Goal: Task Accomplishment & Management: Complete application form

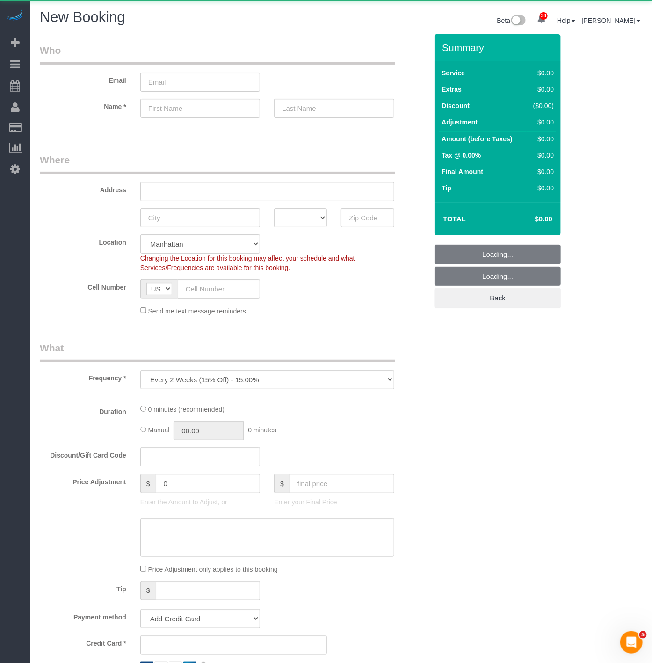
select select "object:24620"
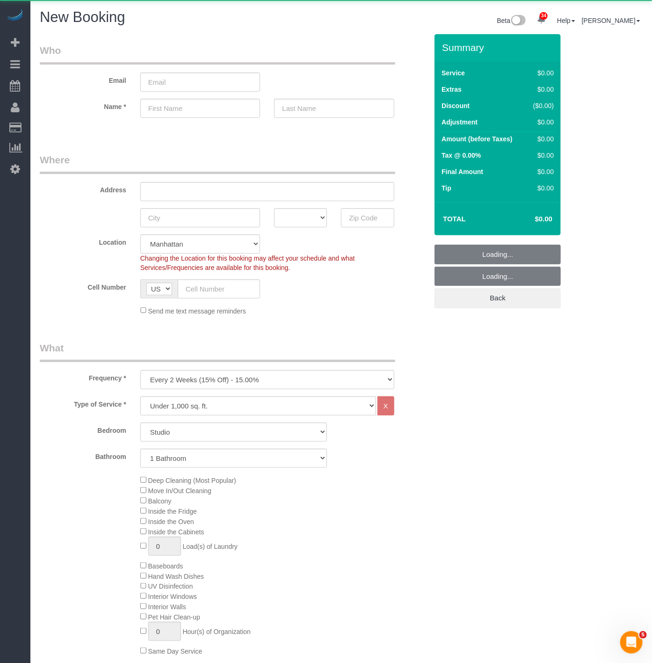
select select "number:89"
select select "number:90"
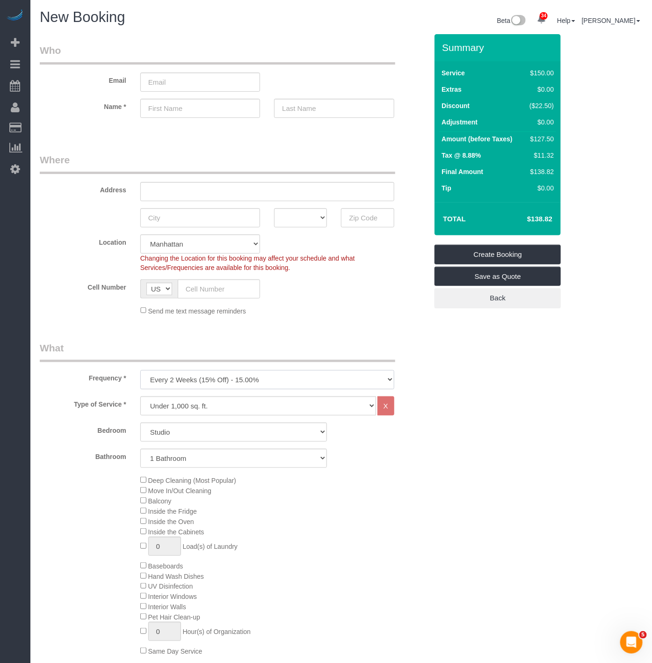
click at [195, 372] on select "One Time Weekly (20% Off) - 20.00% Every 2 Weeks (15% Off) - 15.00% Every 4 Wee…" at bounding box center [267, 379] width 254 height 19
select select "object:24621"
click at [140, 371] on select "One Time Weekly (20% Off) - 20.00% Every 2 Weeks (15% Off) - 15.00% Every 4 Wee…" at bounding box center [267, 379] width 254 height 19
click at [161, 410] on select "Under 1,000 sq. ft. 1,001 - 1,500 sq. ft. 1,500+ sq. ft. Custom Cleaning Office…" at bounding box center [258, 405] width 236 height 19
click at [59, 374] on label "Frequency *" at bounding box center [83, 376] width 101 height 13
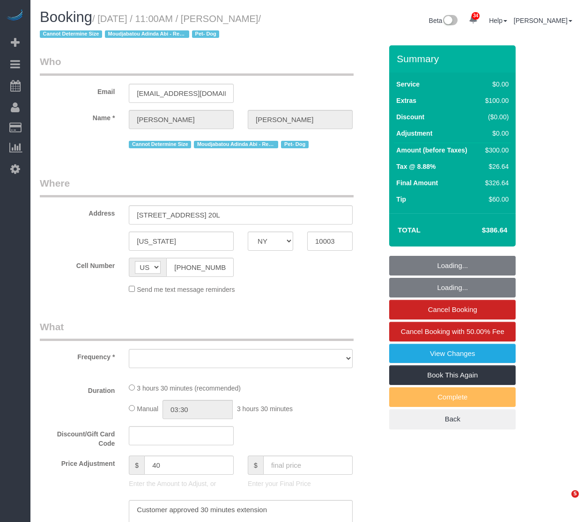
select select "NY"
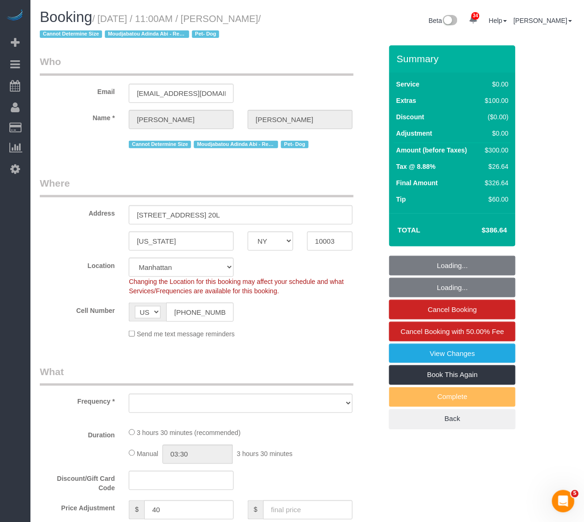
select select "object:850"
select select "string:stripe-pm_1PG09l4VGloSiKo7bBuirUNc"
select select "object:1004"
select select "spot1"
select select "number:58"
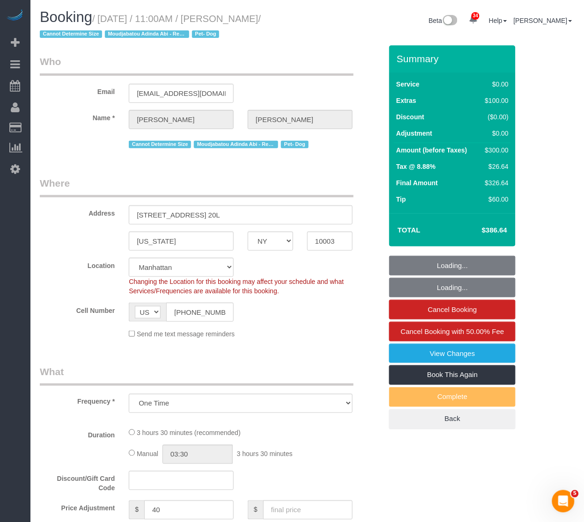
select select "number:74"
select select "number:13"
select select "number:5"
select select "1"
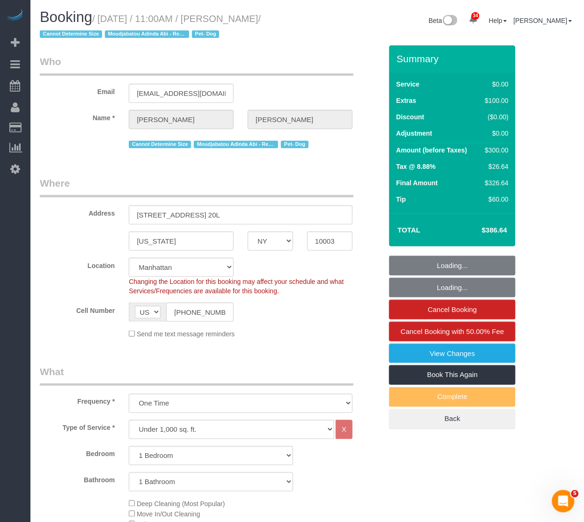
select select "1"
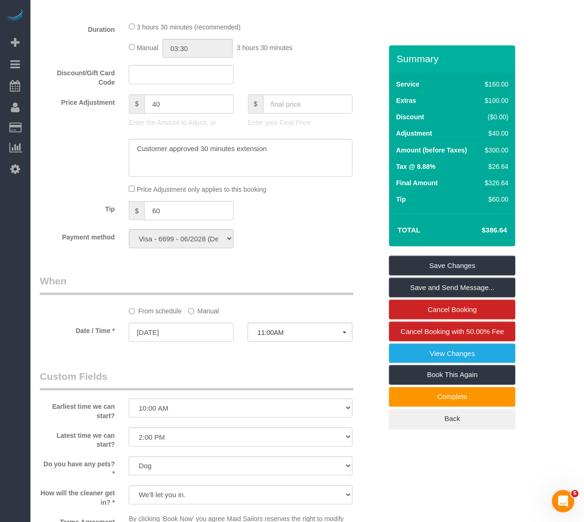
scroll to position [676, 0]
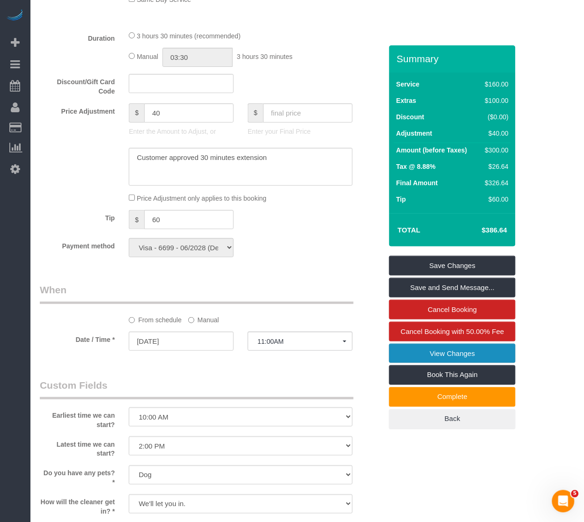
click at [412, 356] on link "View Changes" at bounding box center [452, 354] width 126 height 20
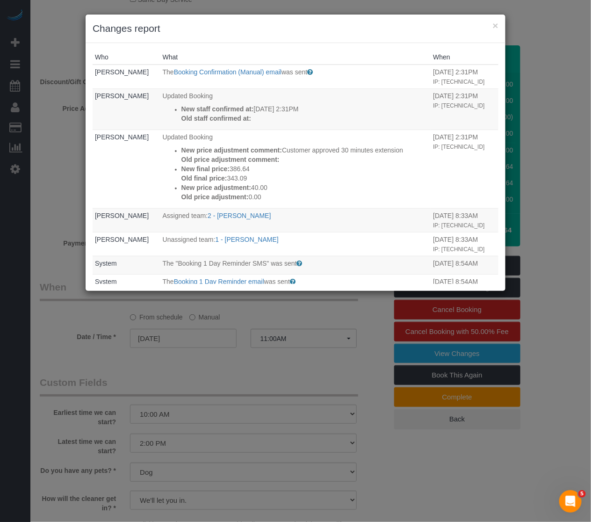
click at [243, 53] on th "What" at bounding box center [296, 57] width 271 height 15
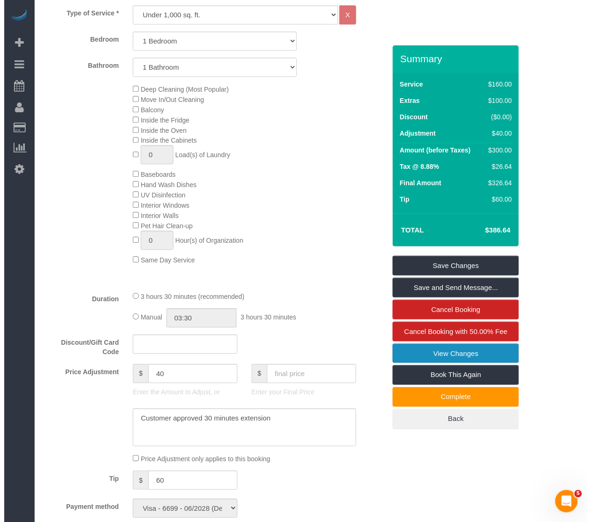
scroll to position [624, 0]
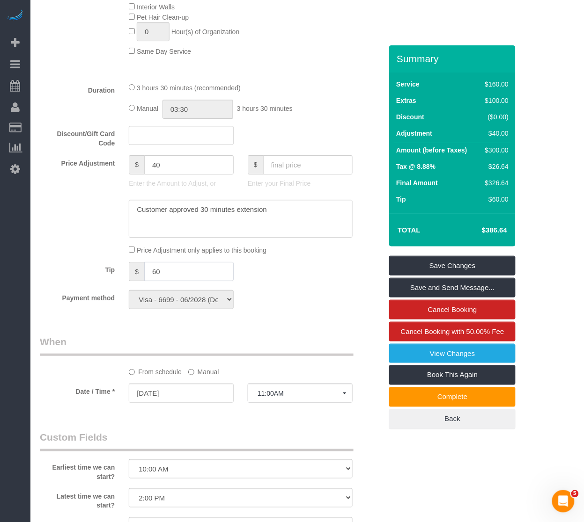
drag, startPoint x: 172, startPoint y: 283, endPoint x: 73, endPoint y: 269, distance: 99.8
click at [73, 269] on fieldset "What Frequency * One Time Weekly (20% Off) - 20.00% Every 2 Weeks (15% Off) - 1…" at bounding box center [211, 28] width 342 height 575
type input "75"
click at [469, 286] on link "Save and Send Message..." at bounding box center [452, 288] width 126 height 20
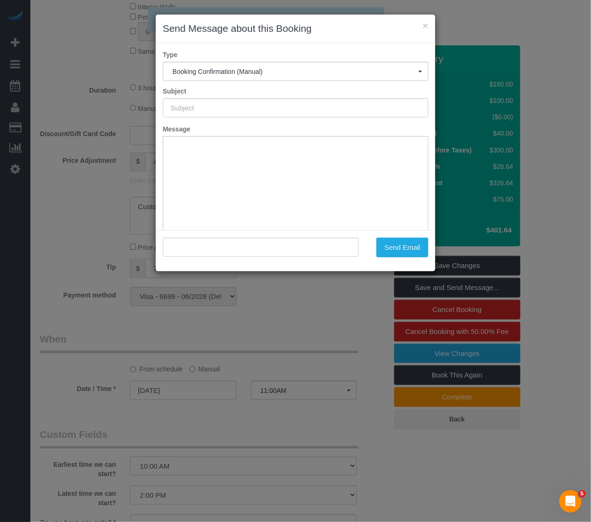
type input "Cleaning Confirmed for 10/04/2025 at 11:00am"
type input ""Zoe Leavitt" <zaleavitt@gmail.com>"
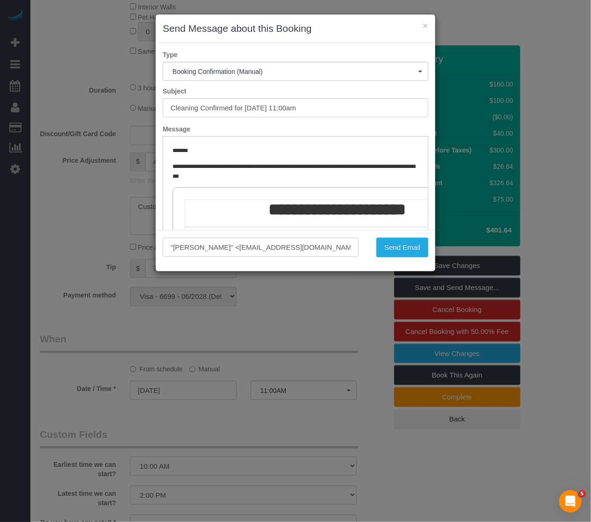
click at [328, 258] on div ""Zoe Leavitt" <zaleavitt@gmail.com> Send Email" at bounding box center [296, 250] width 280 height 41
click at [404, 253] on button "Send Email" at bounding box center [403, 248] width 52 height 20
